Goal: Information Seeking & Learning: Learn about a topic

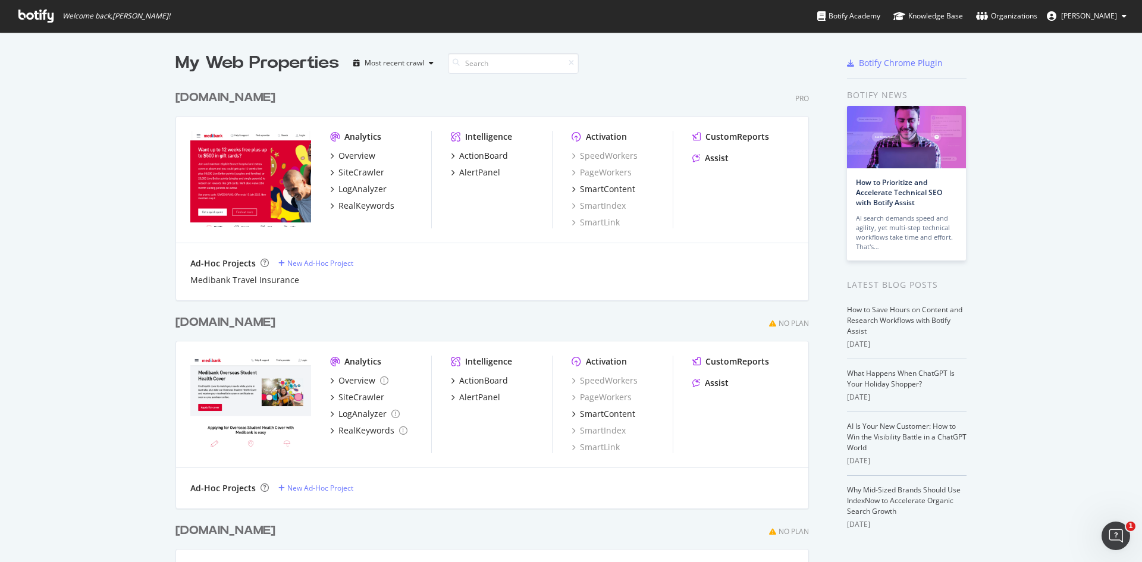
click at [481, 149] on div "Intelligence ActionBoard AlertPanel" at bounding box center [501, 180] width 101 height 98
click at [481, 153] on div "ActionBoard" at bounding box center [483, 156] width 49 height 12
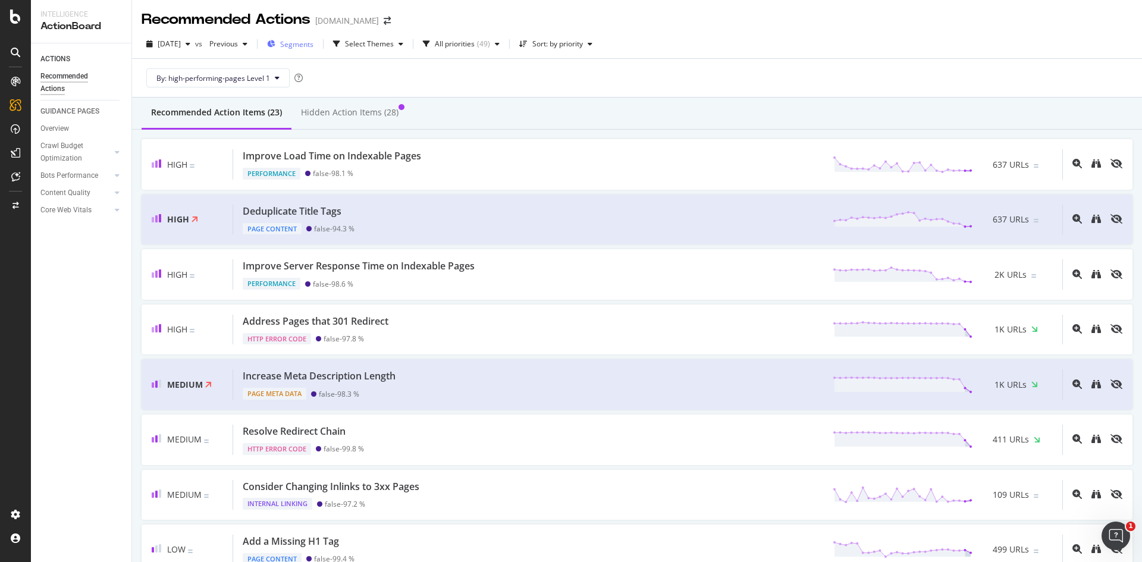
click at [313, 48] on span "Segments" at bounding box center [296, 44] width 33 height 10
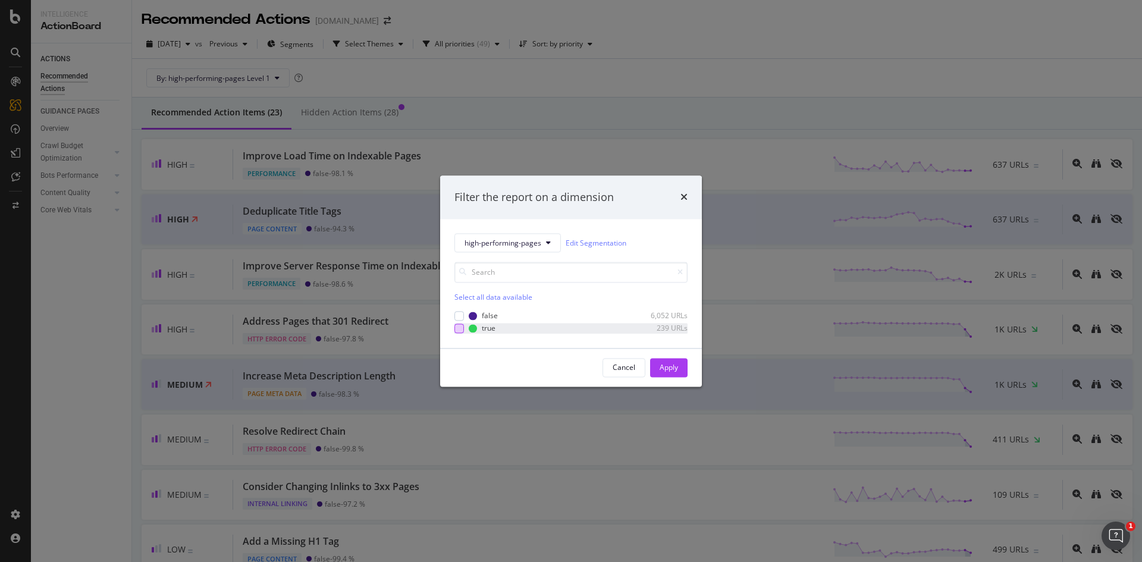
click at [460, 328] on div "modal" at bounding box center [459, 329] width 10 height 10
click at [635, 364] on button "Cancel" at bounding box center [624, 367] width 43 height 19
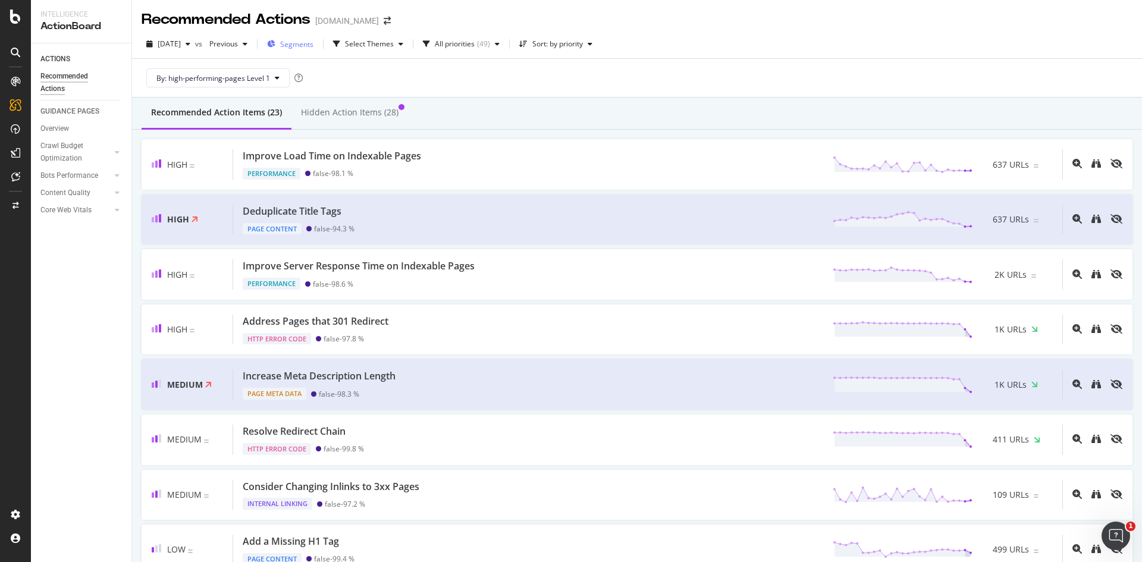
click at [313, 46] on span "Segments" at bounding box center [296, 44] width 33 height 10
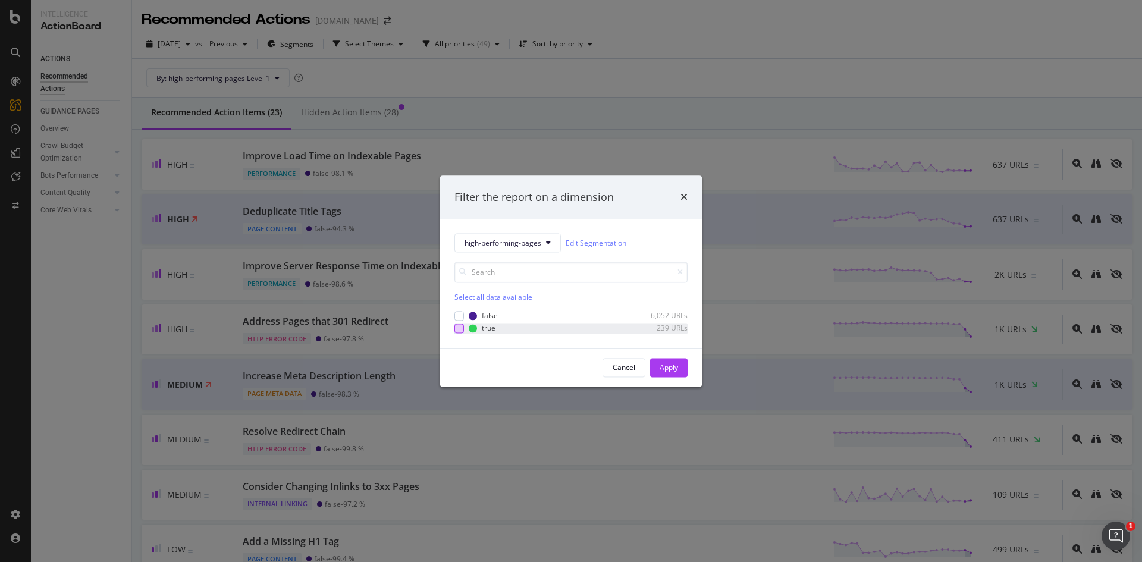
click at [461, 330] on div "modal" at bounding box center [459, 329] width 10 height 10
click at [662, 366] on div "Apply" at bounding box center [669, 367] width 18 height 10
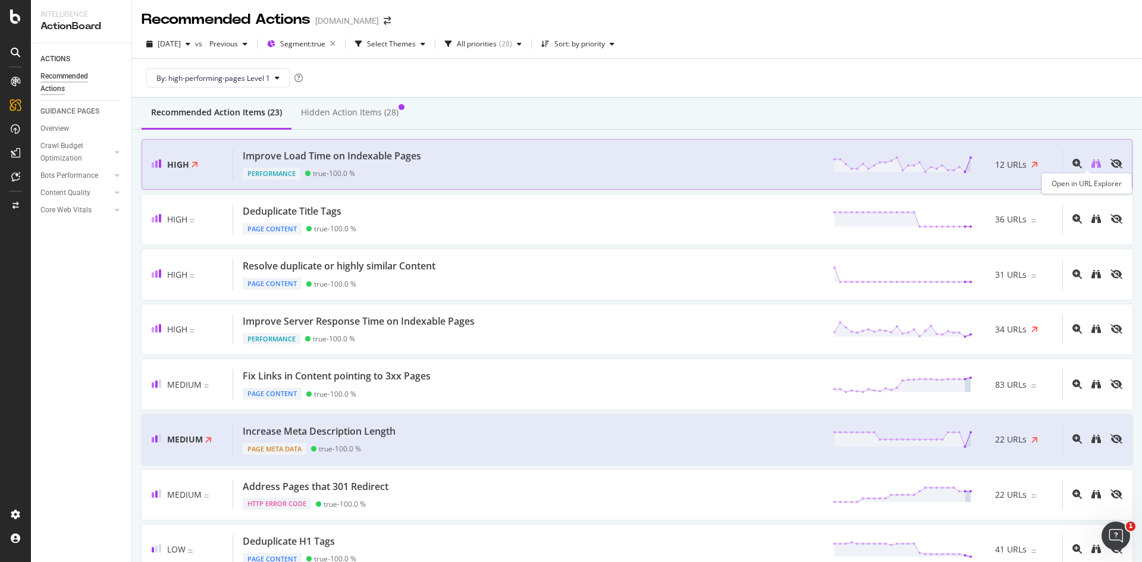
click at [1092, 165] on icon "binoculars" at bounding box center [1097, 164] width 10 height 10
click at [371, 111] on div "Hidden Action Items (28)" at bounding box center [350, 112] width 98 height 12
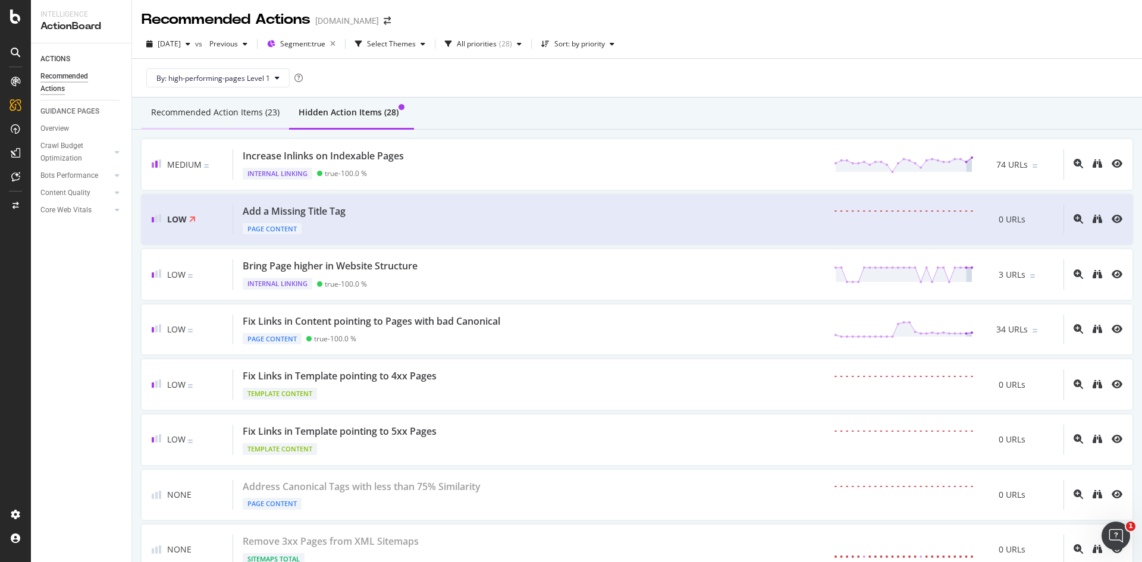
click at [228, 110] on div "Recommended Action Items (23)" at bounding box center [215, 112] width 128 height 12
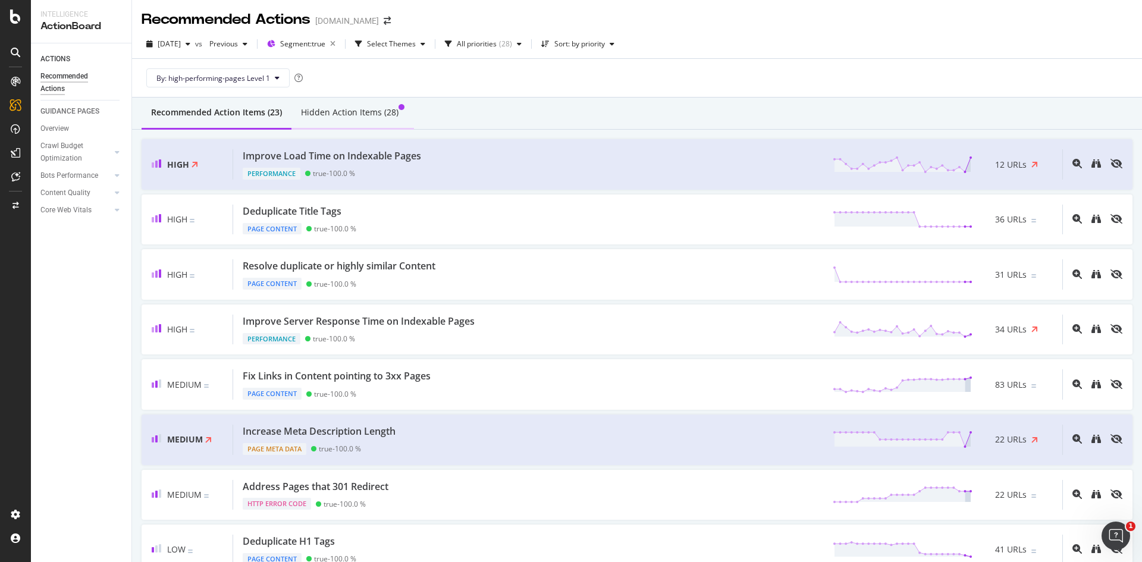
click at [353, 111] on div "Hidden Action Items (28)" at bounding box center [350, 112] width 98 height 12
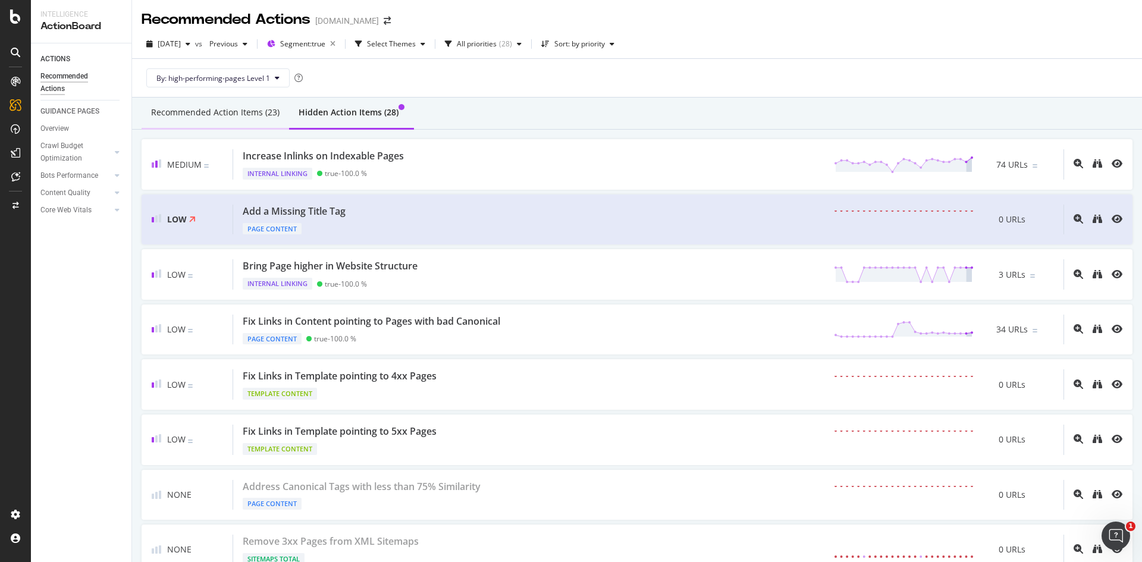
click at [200, 109] on div "Recommended Action Items (23)" at bounding box center [215, 112] width 128 height 12
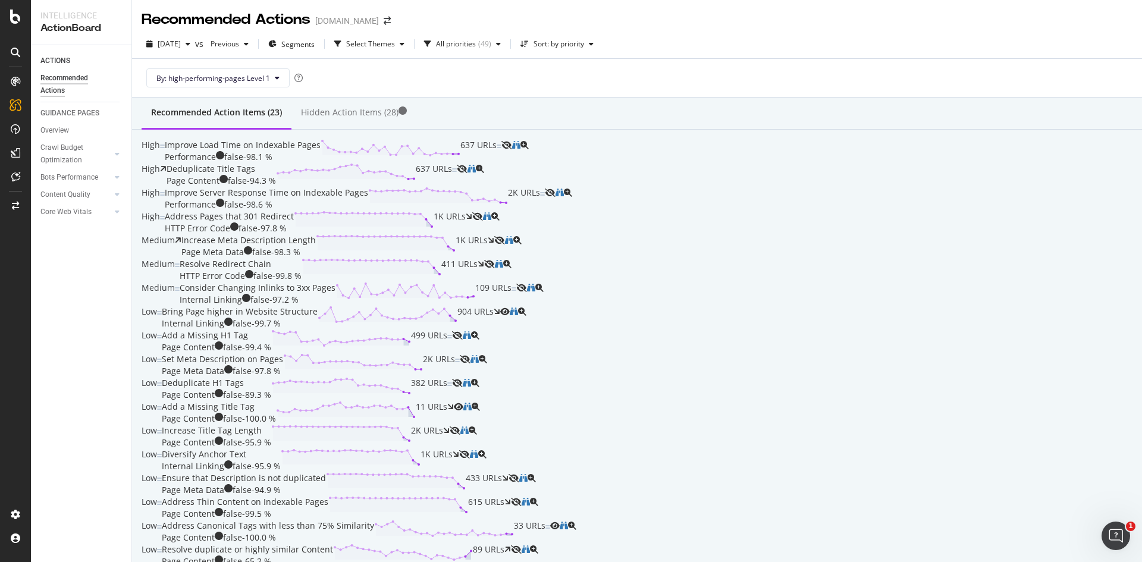
click at [901, 106] on div "Recommended Action Items (23) Hidden Action Items (28)" at bounding box center [637, 114] width 1010 height 32
